Goal: Task Accomplishment & Management: Manage account settings

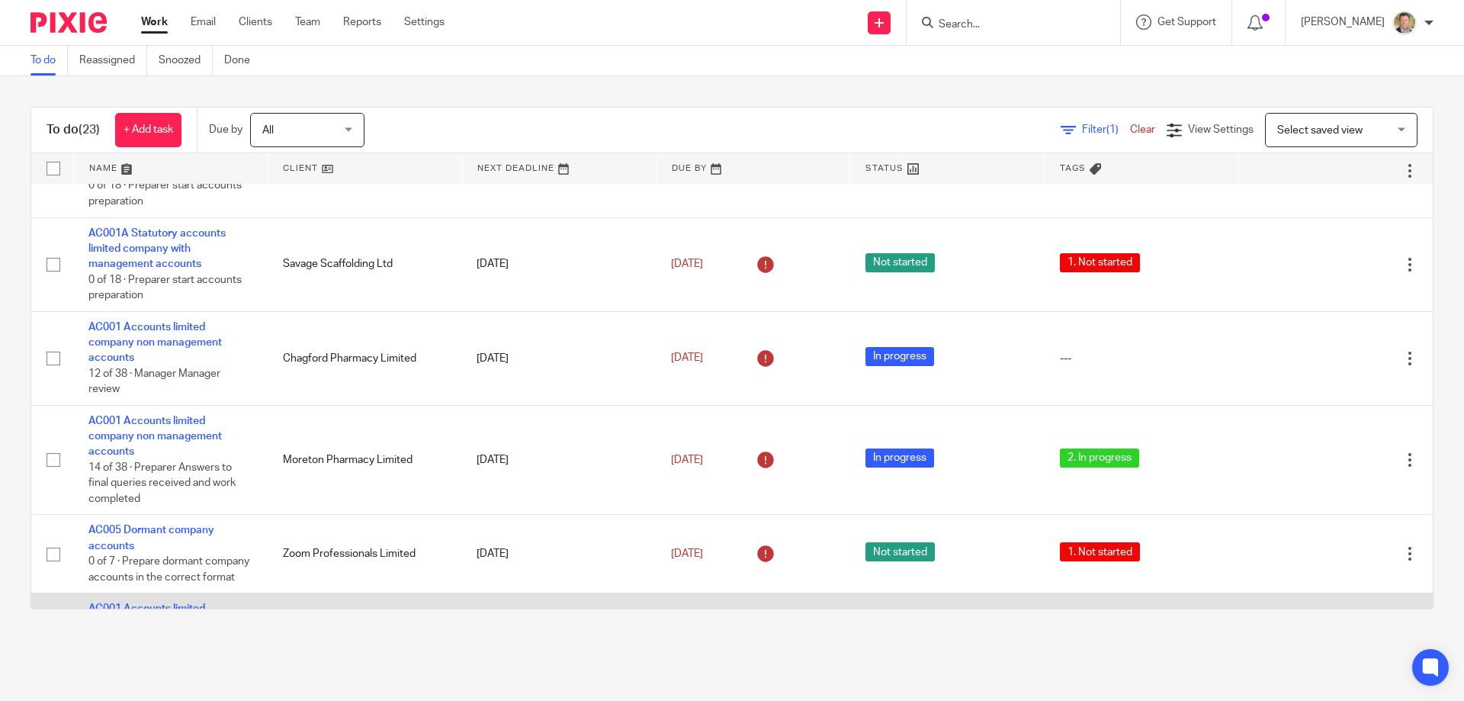
scroll to position [1265, 0]
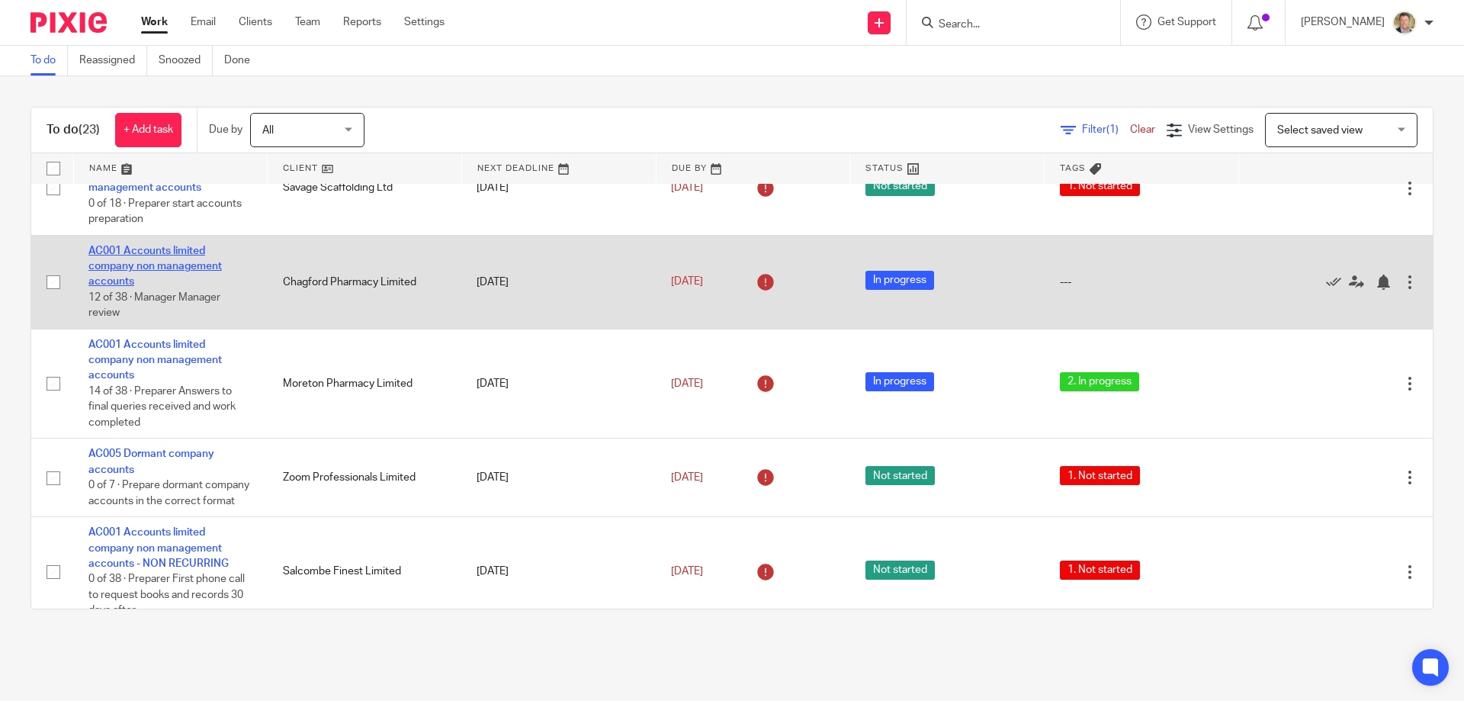
click at [178, 276] on link "AC001 Accounts limited company non management accounts" at bounding box center [154, 267] width 133 height 42
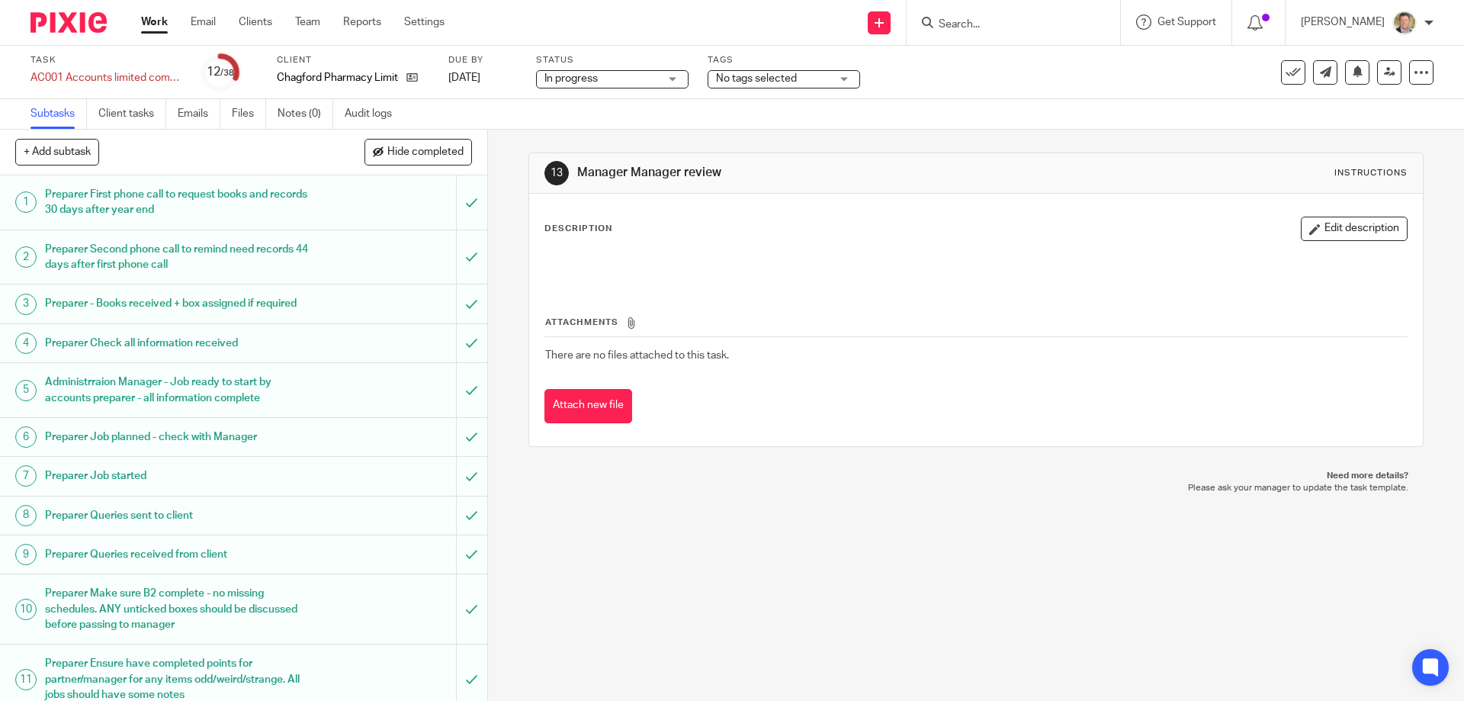
click at [815, 80] on span "No tags selected" at bounding box center [773, 79] width 114 height 16
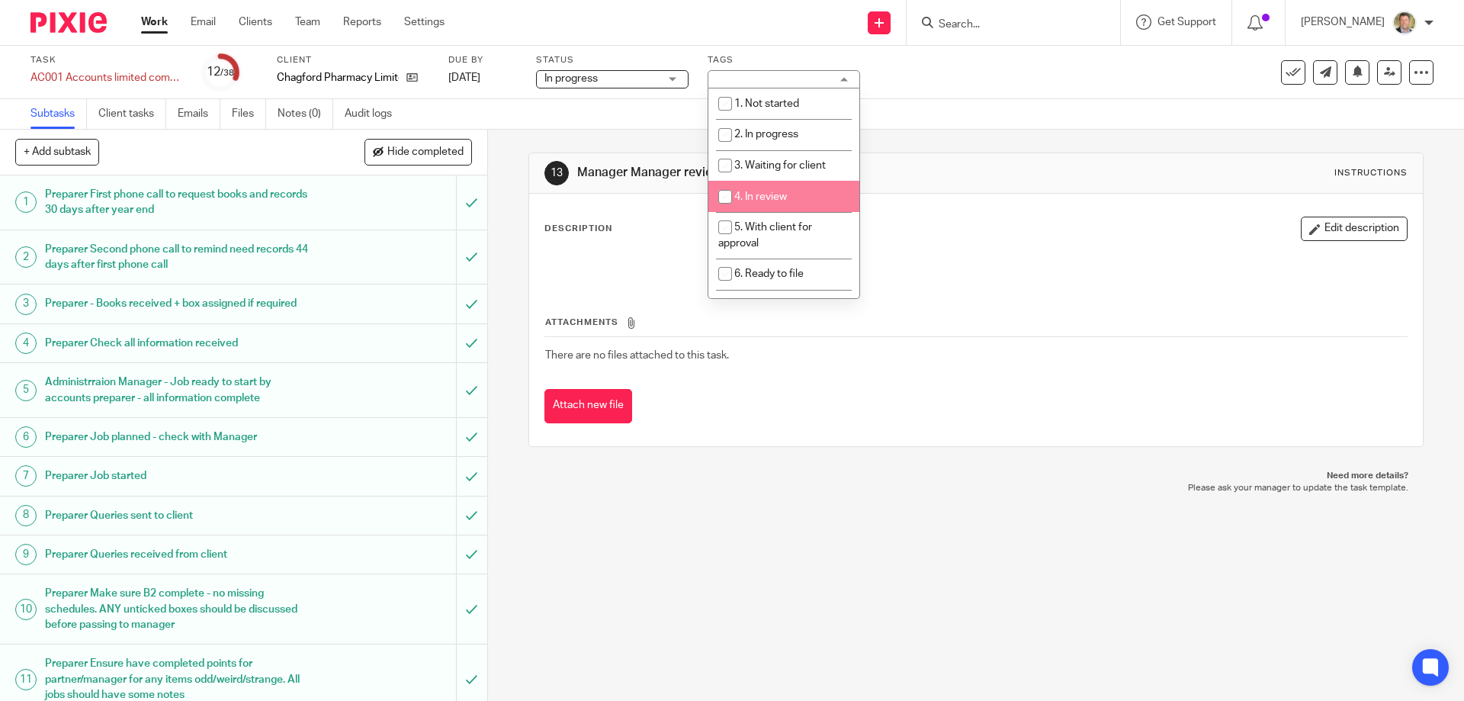
click at [752, 191] on span "4. In review" at bounding box center [760, 196] width 53 height 11
checkbox input "true"
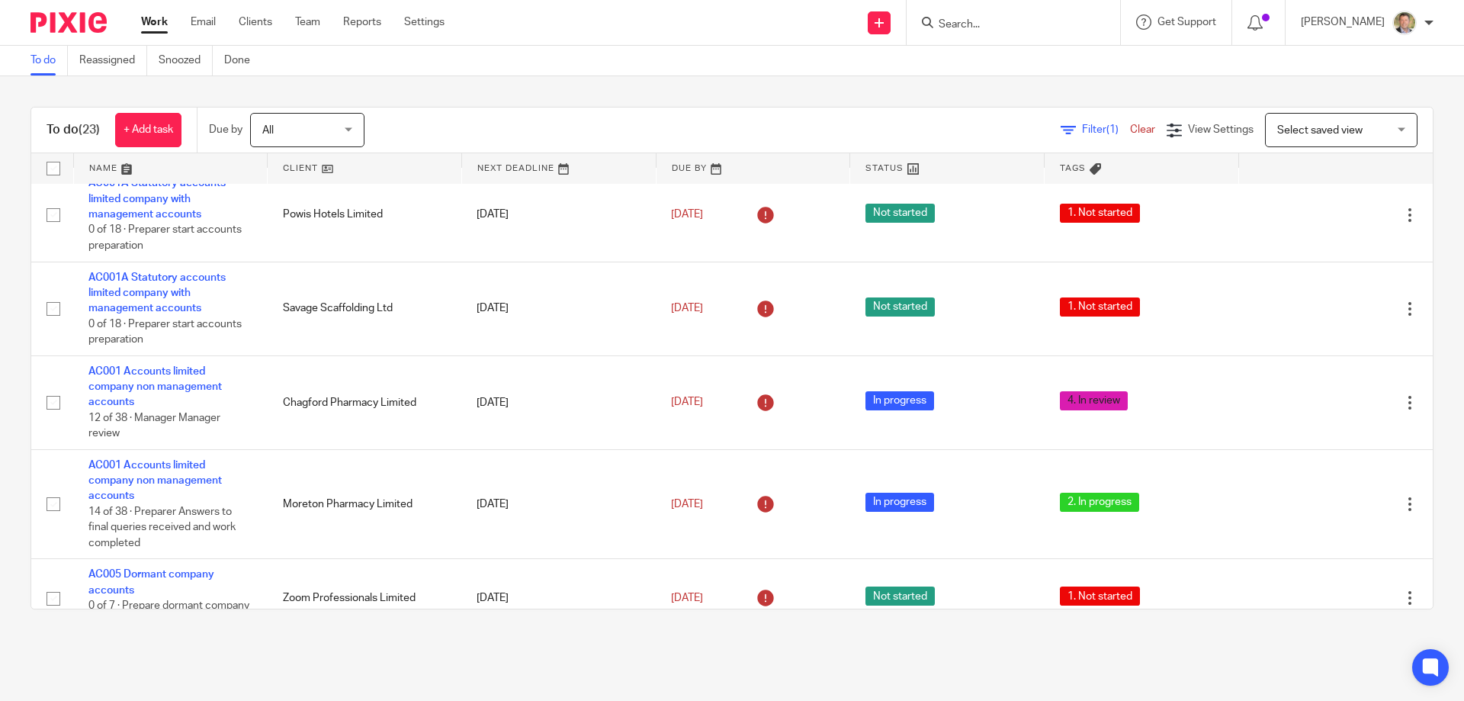
scroll to position [1297, 0]
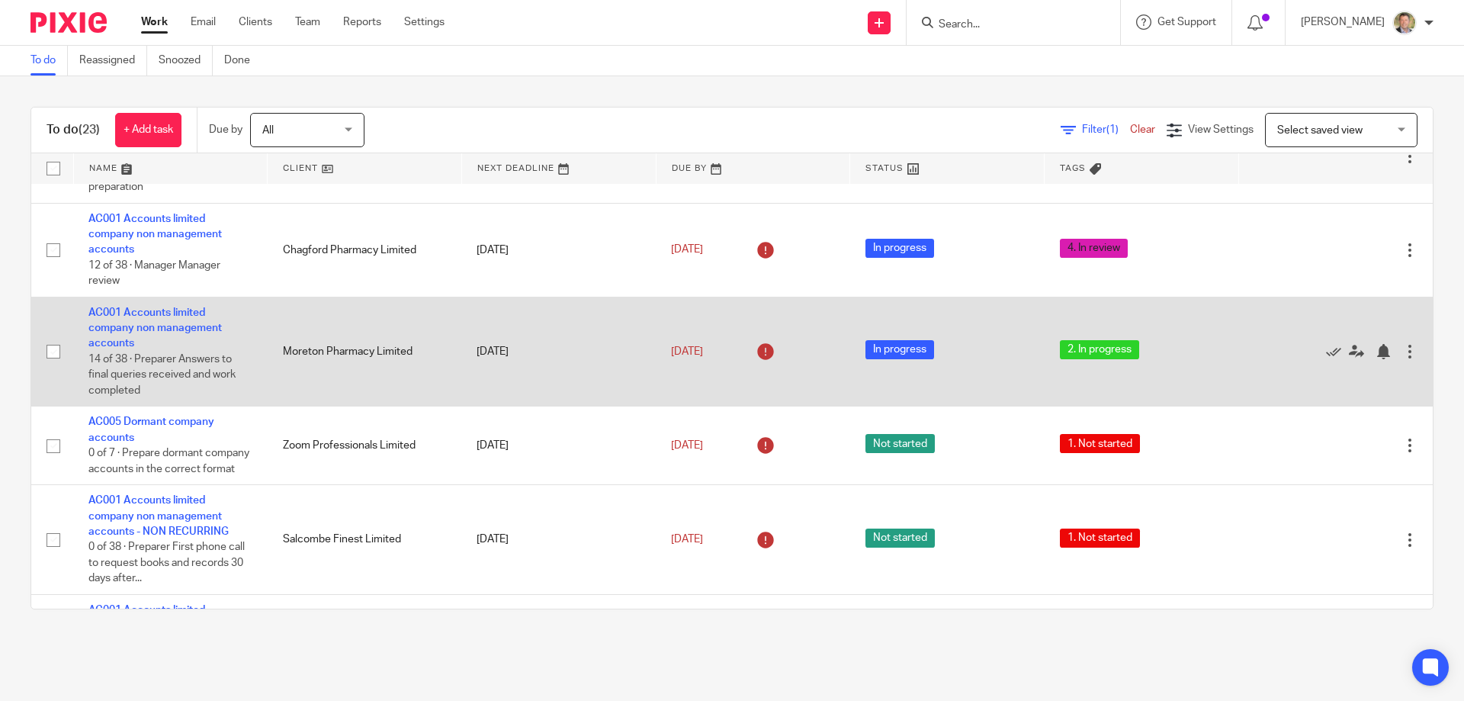
click at [183, 336] on td "AC001 Accounts limited company non management accounts 14 of 38 · Preparer Answ…" at bounding box center [170, 352] width 194 height 110
click at [144, 339] on link "AC001 Accounts limited company non management accounts" at bounding box center [154, 328] width 133 height 42
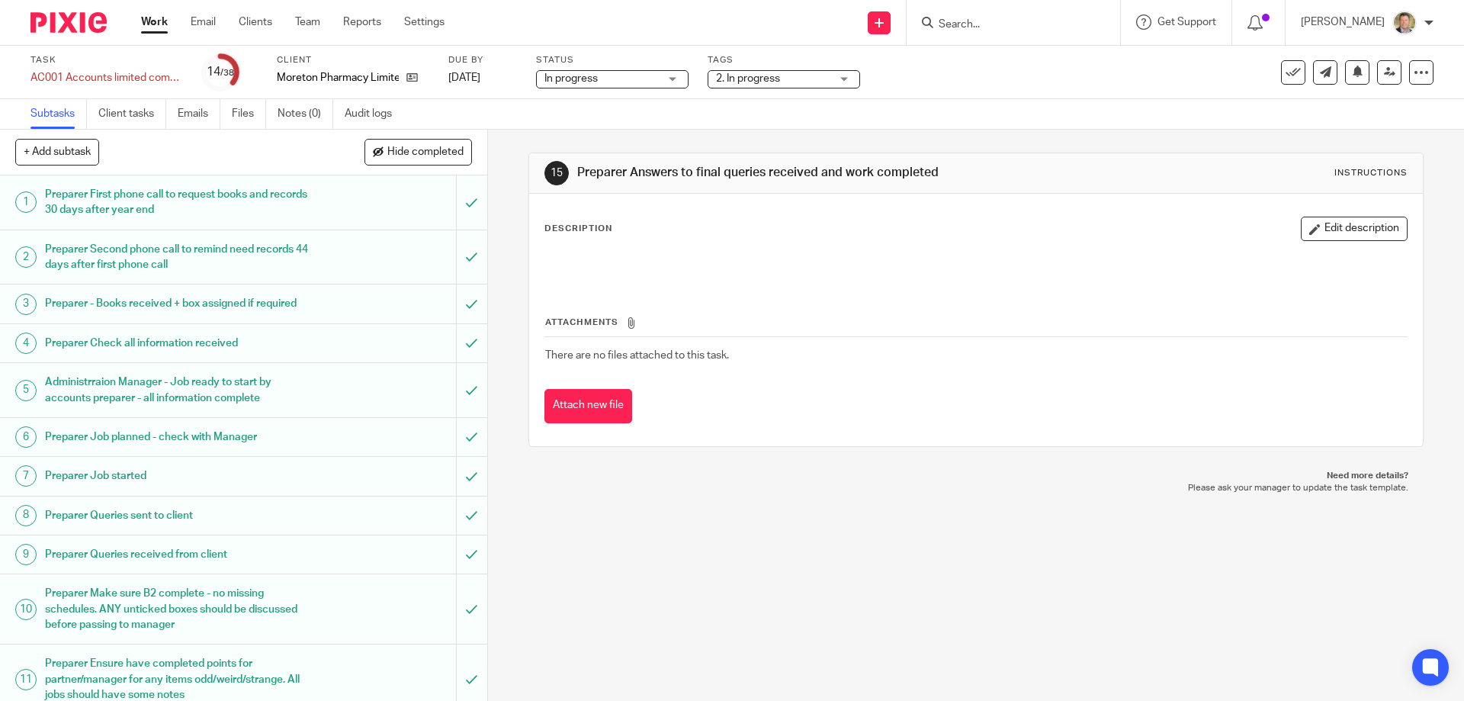
click at [741, 77] on span "2. In progress" at bounding box center [748, 78] width 64 height 11
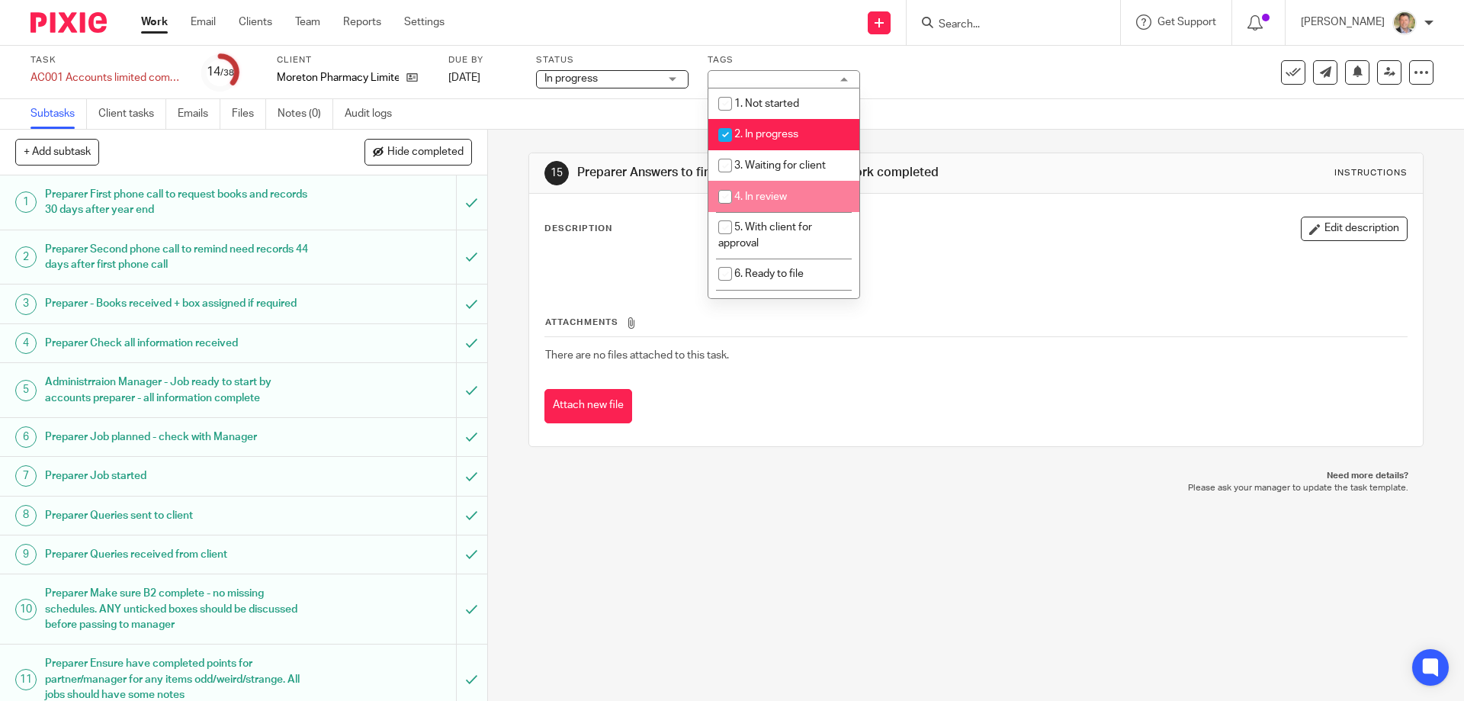
click at [725, 191] on input "checkbox" at bounding box center [725, 196] width 29 height 29
checkbox input "true"
click at [725, 133] on input "checkbox" at bounding box center [725, 135] width 29 height 29
checkbox input "false"
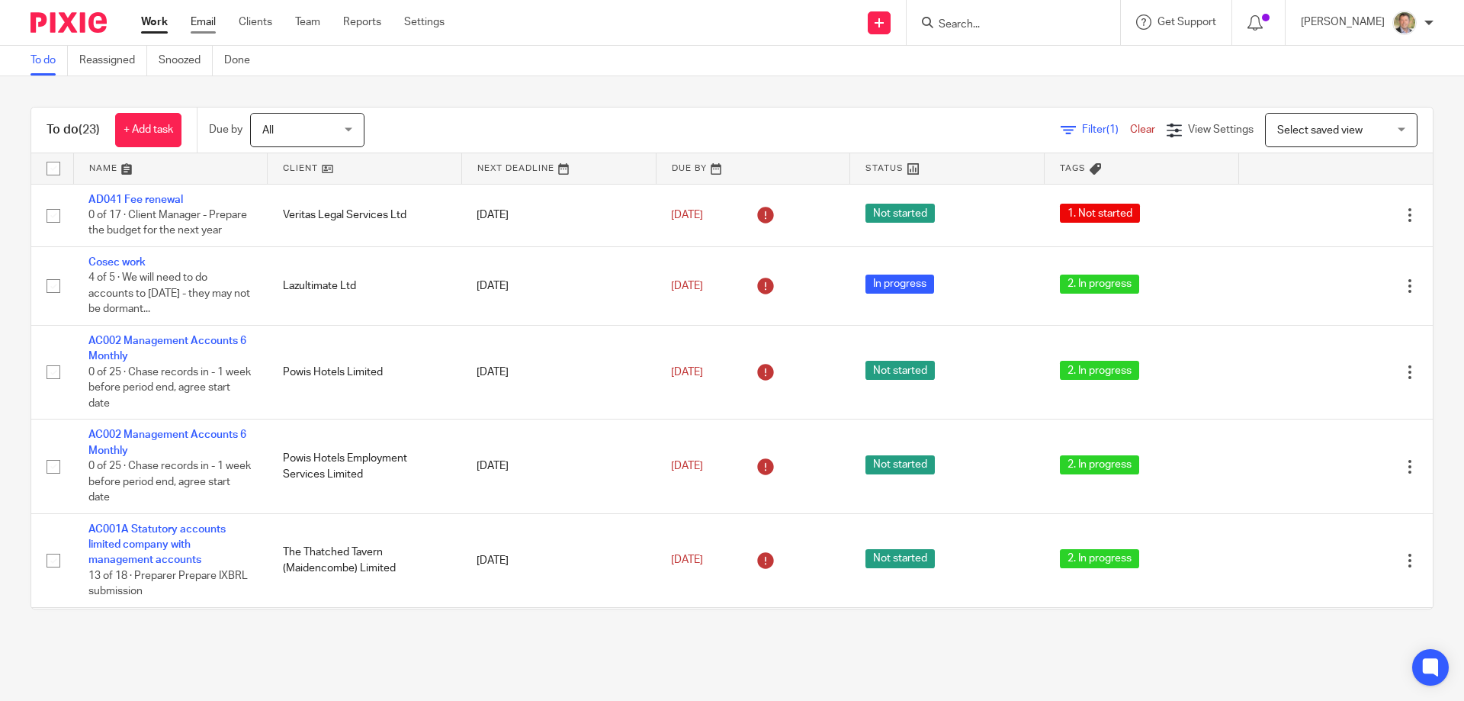
click at [210, 17] on link "Email" at bounding box center [203, 21] width 25 height 15
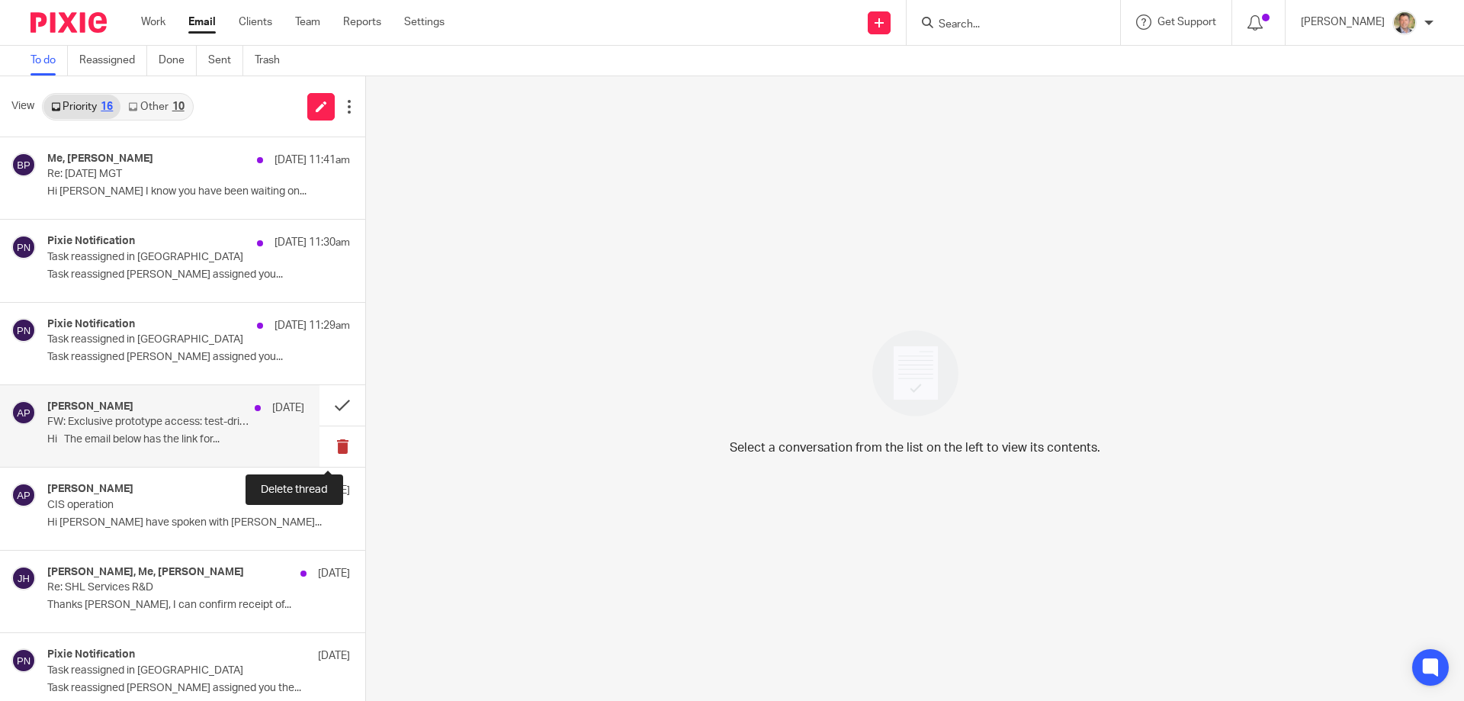
click at [327, 442] on button at bounding box center [343, 446] width 46 height 40
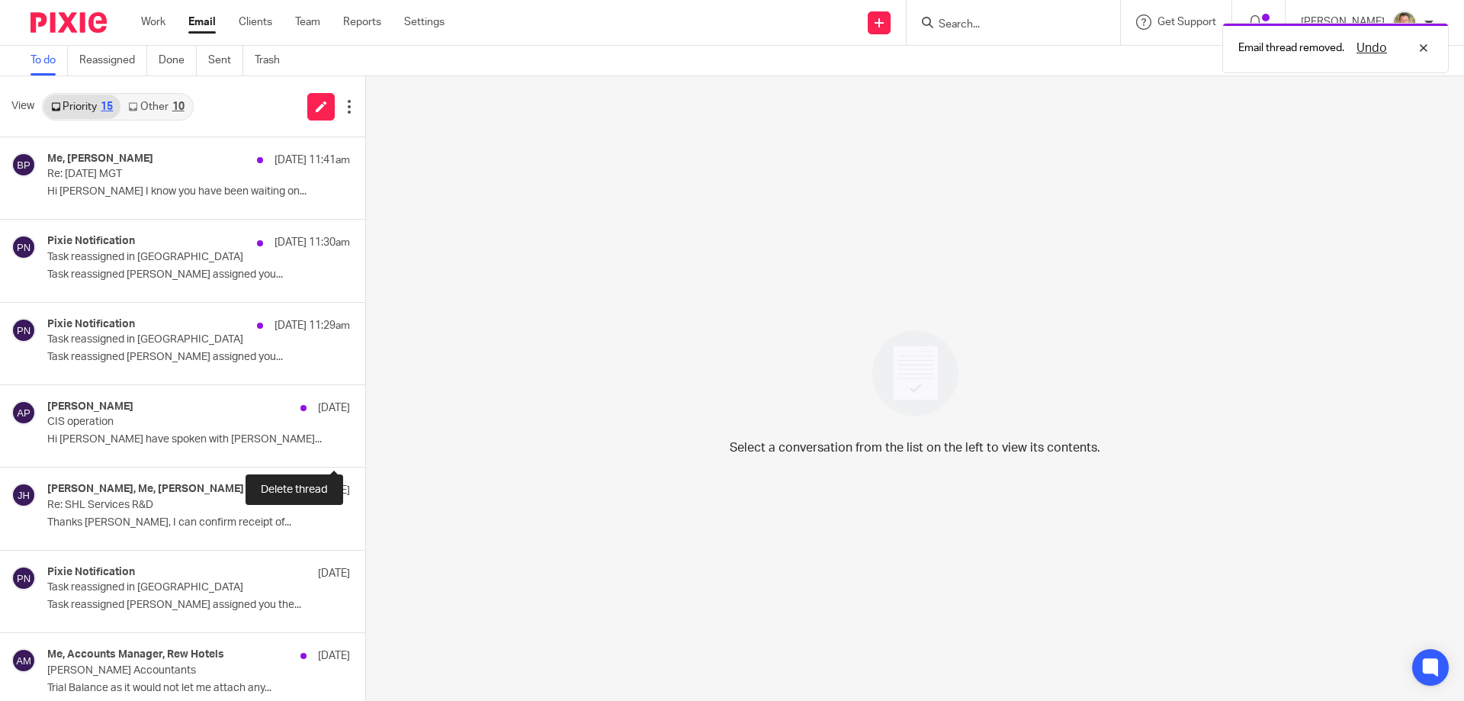
click at [365, 442] on button at bounding box center [371, 446] width 12 height 40
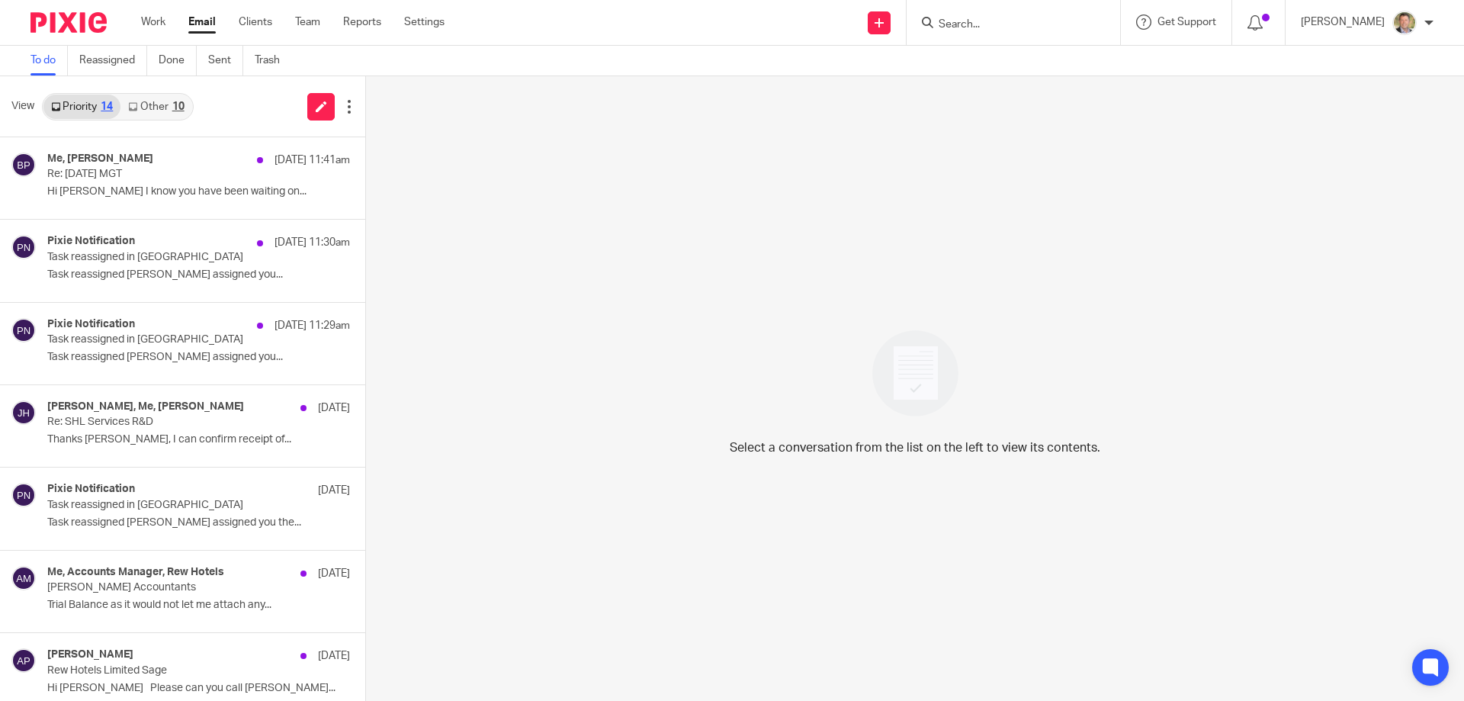
click at [161, 101] on link "Other 10" at bounding box center [156, 107] width 71 height 24
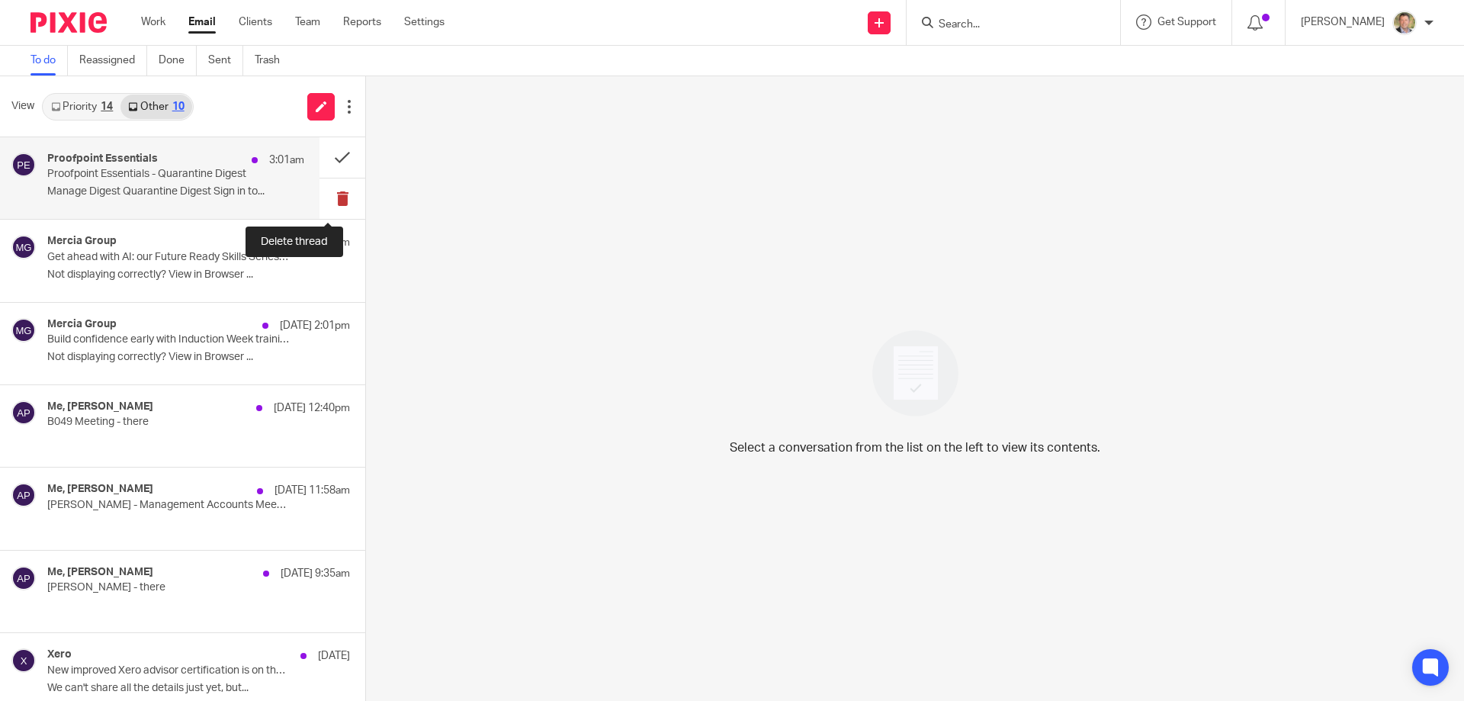
click at [325, 191] on button at bounding box center [343, 198] width 46 height 40
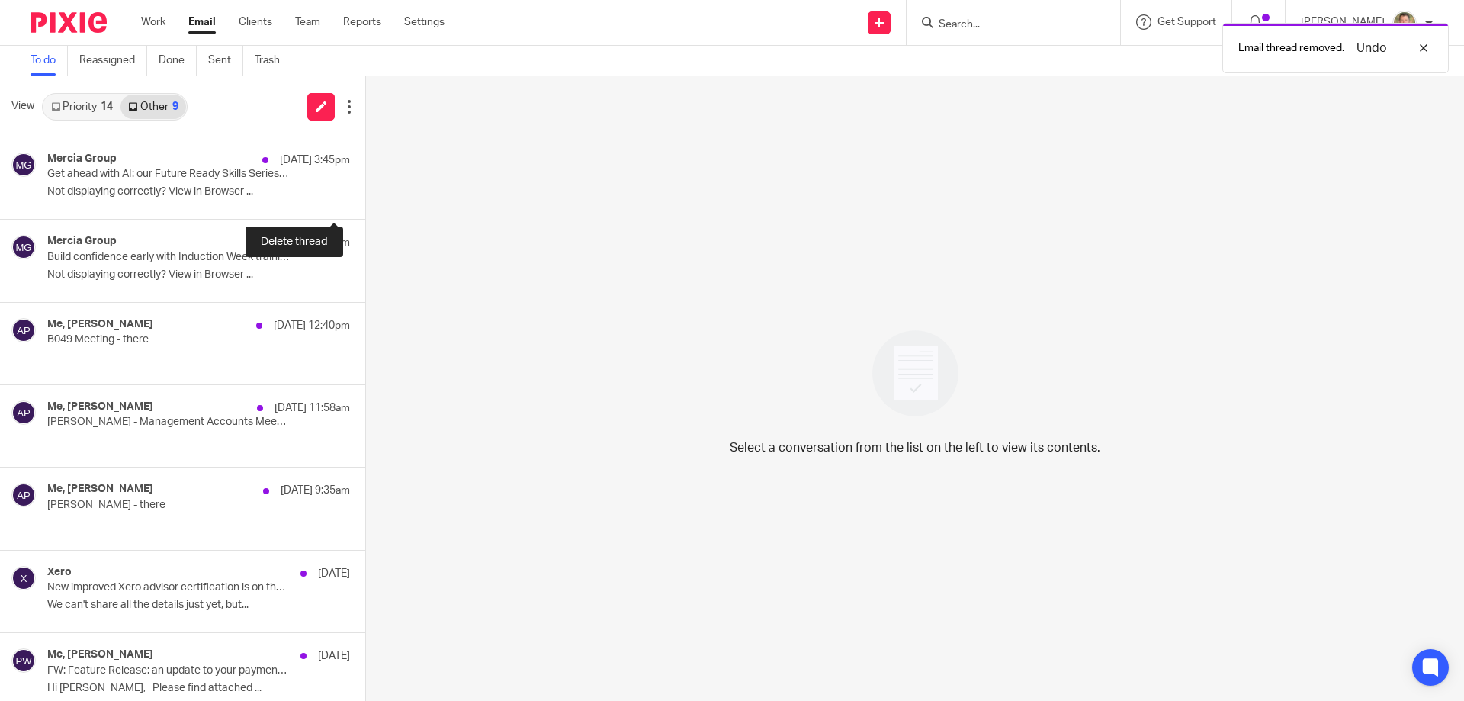
click at [365, 191] on button at bounding box center [371, 198] width 12 height 40
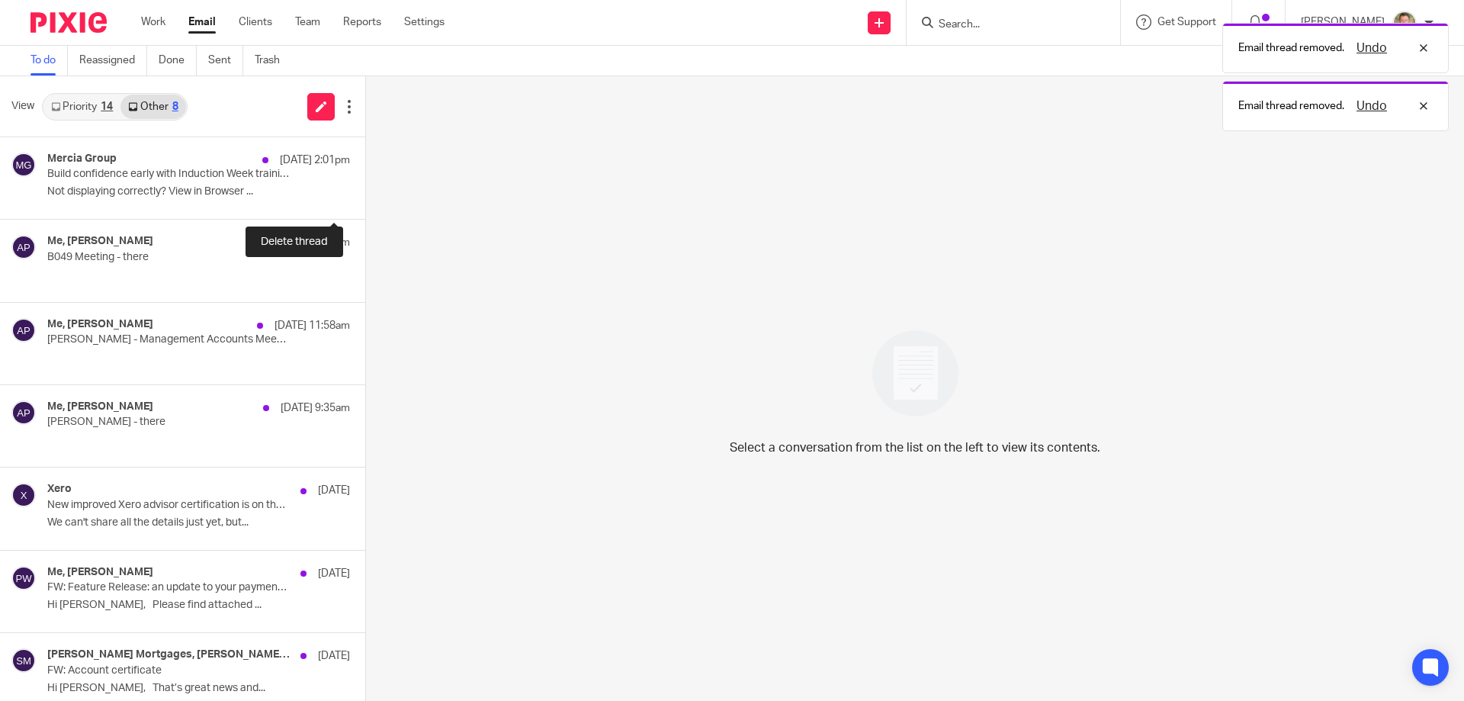
click at [365, 191] on button at bounding box center [371, 198] width 12 height 40
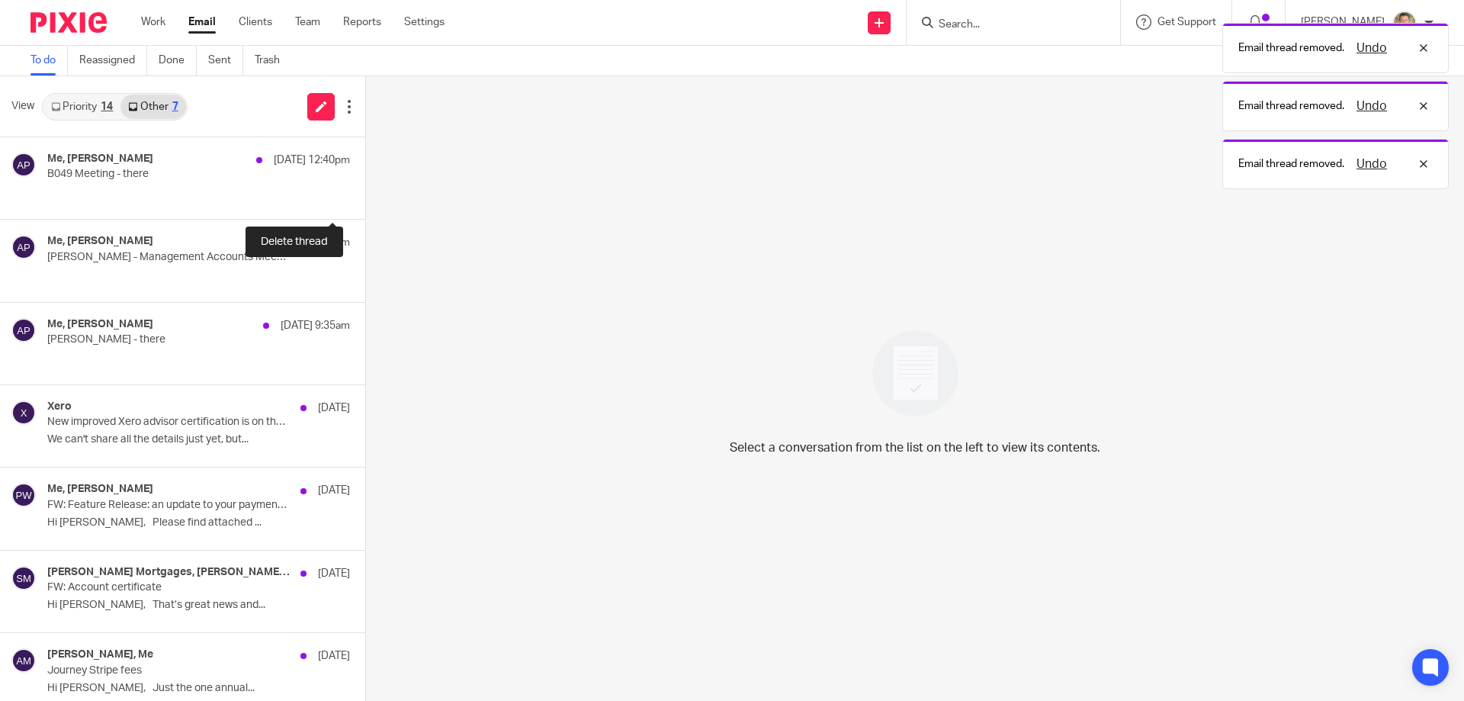
click at [365, 191] on button at bounding box center [371, 198] width 12 height 40
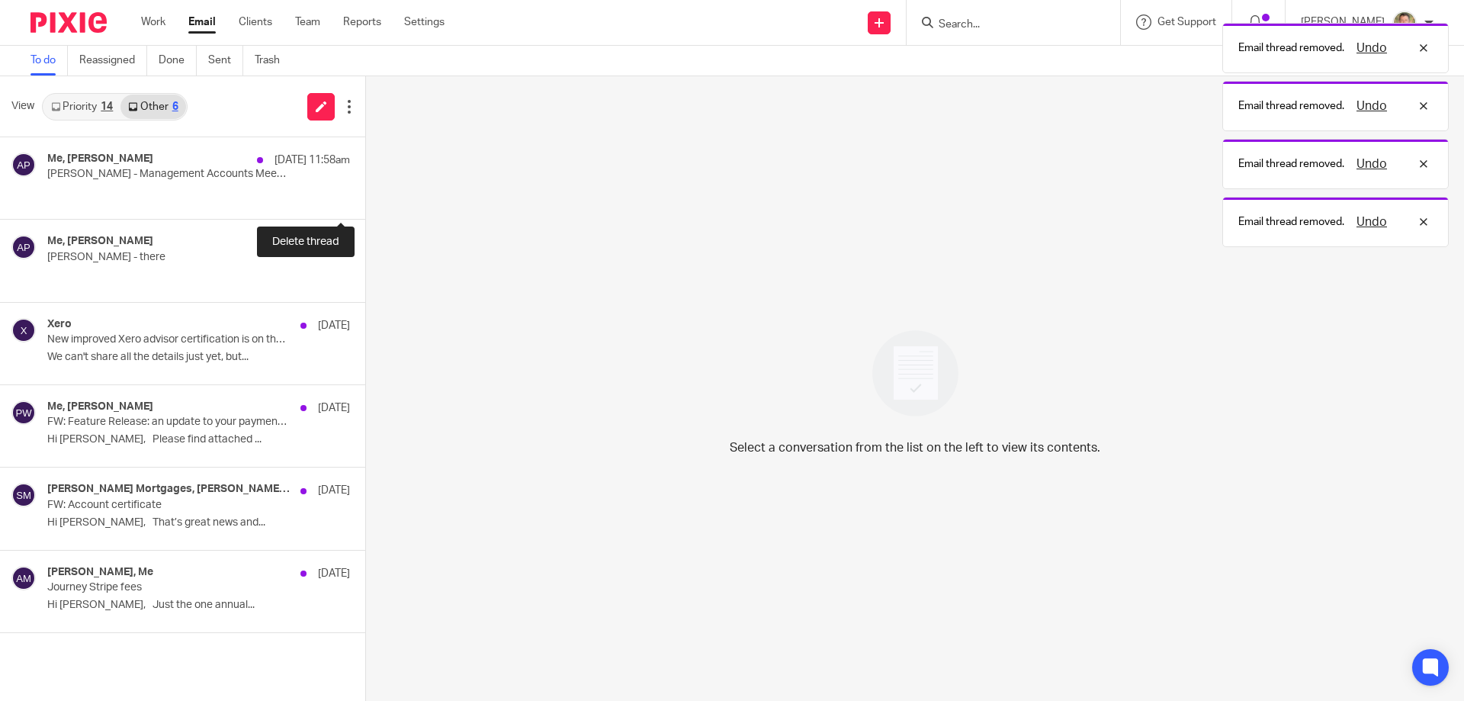
click at [365, 191] on button at bounding box center [371, 198] width 12 height 40
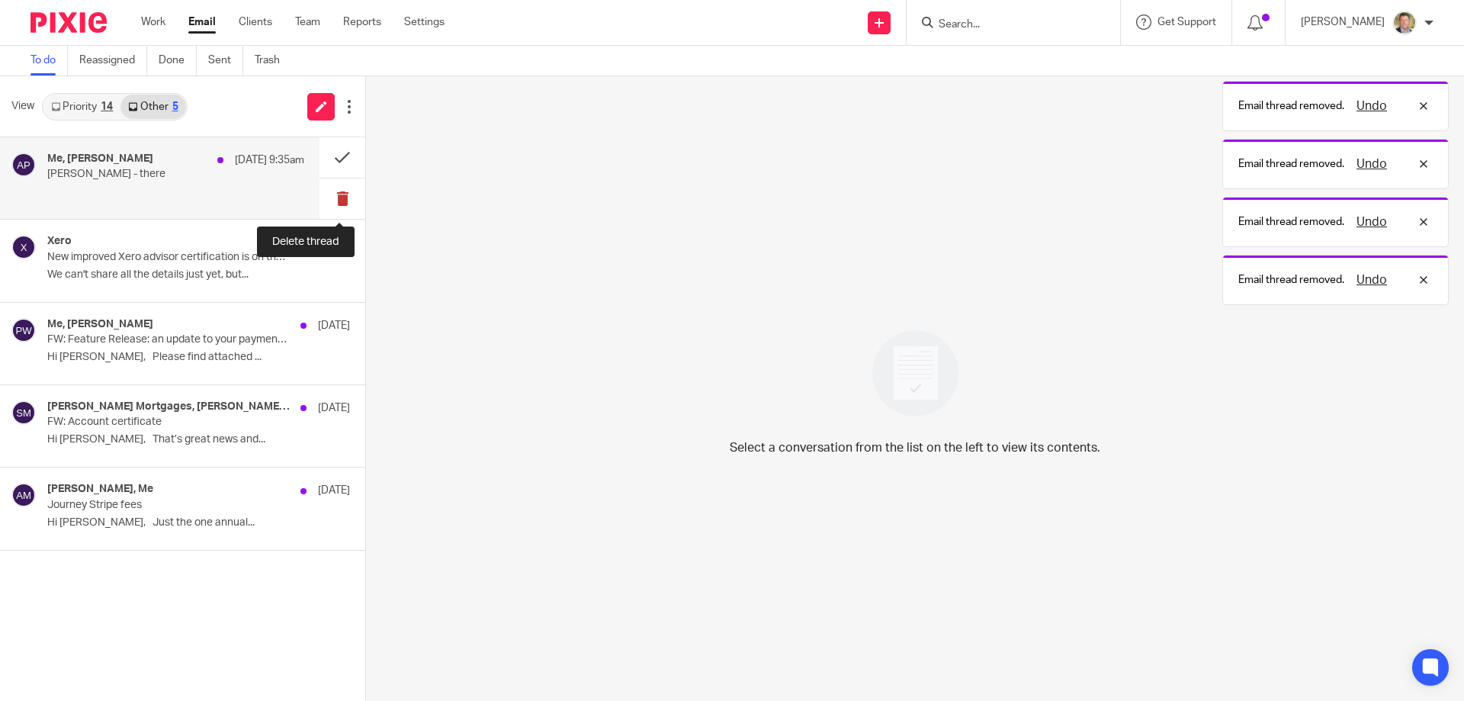
click at [333, 194] on button at bounding box center [343, 198] width 46 height 40
